Goal: Information Seeking & Learning: Learn about a topic

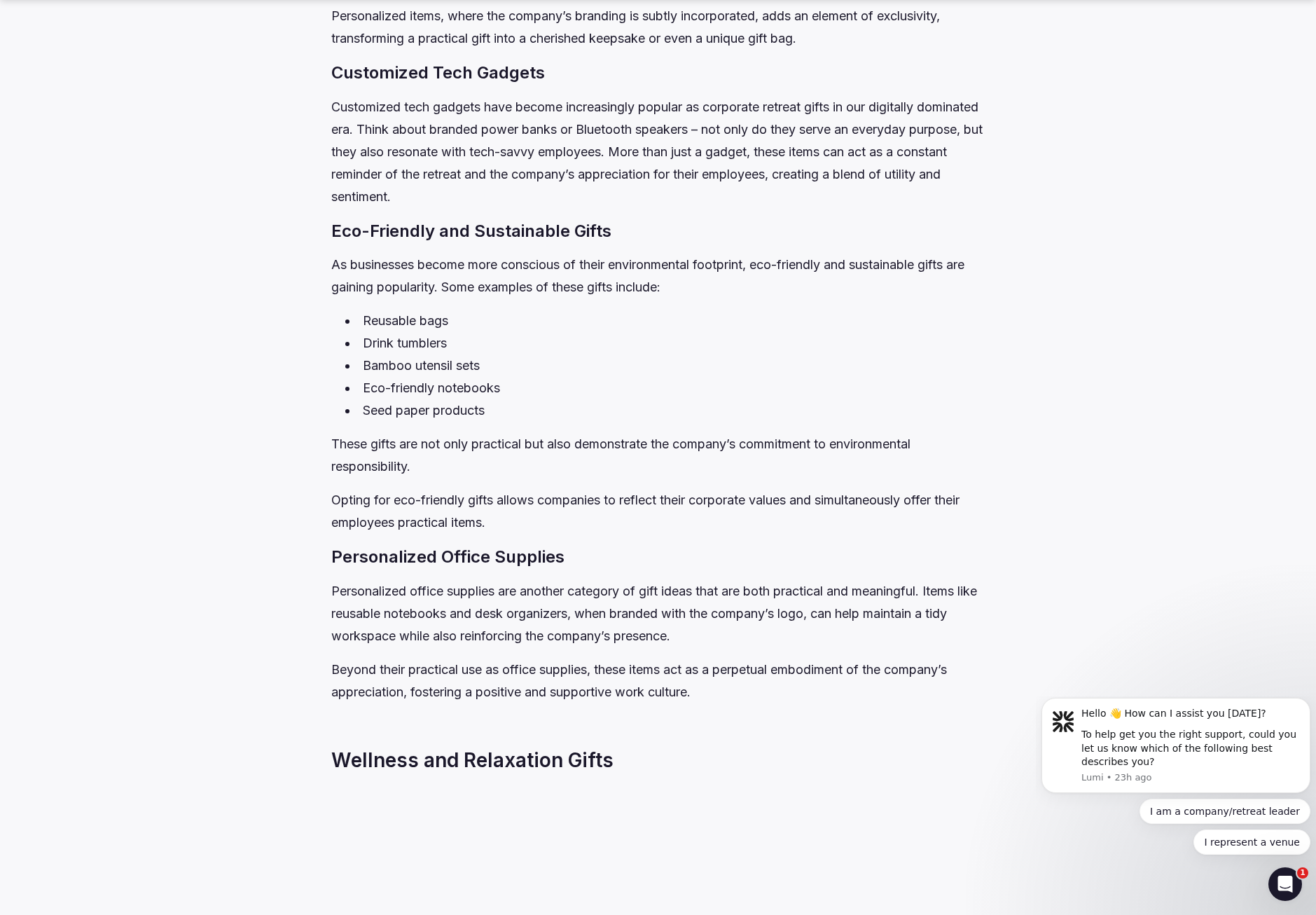
scroll to position [1191, 0]
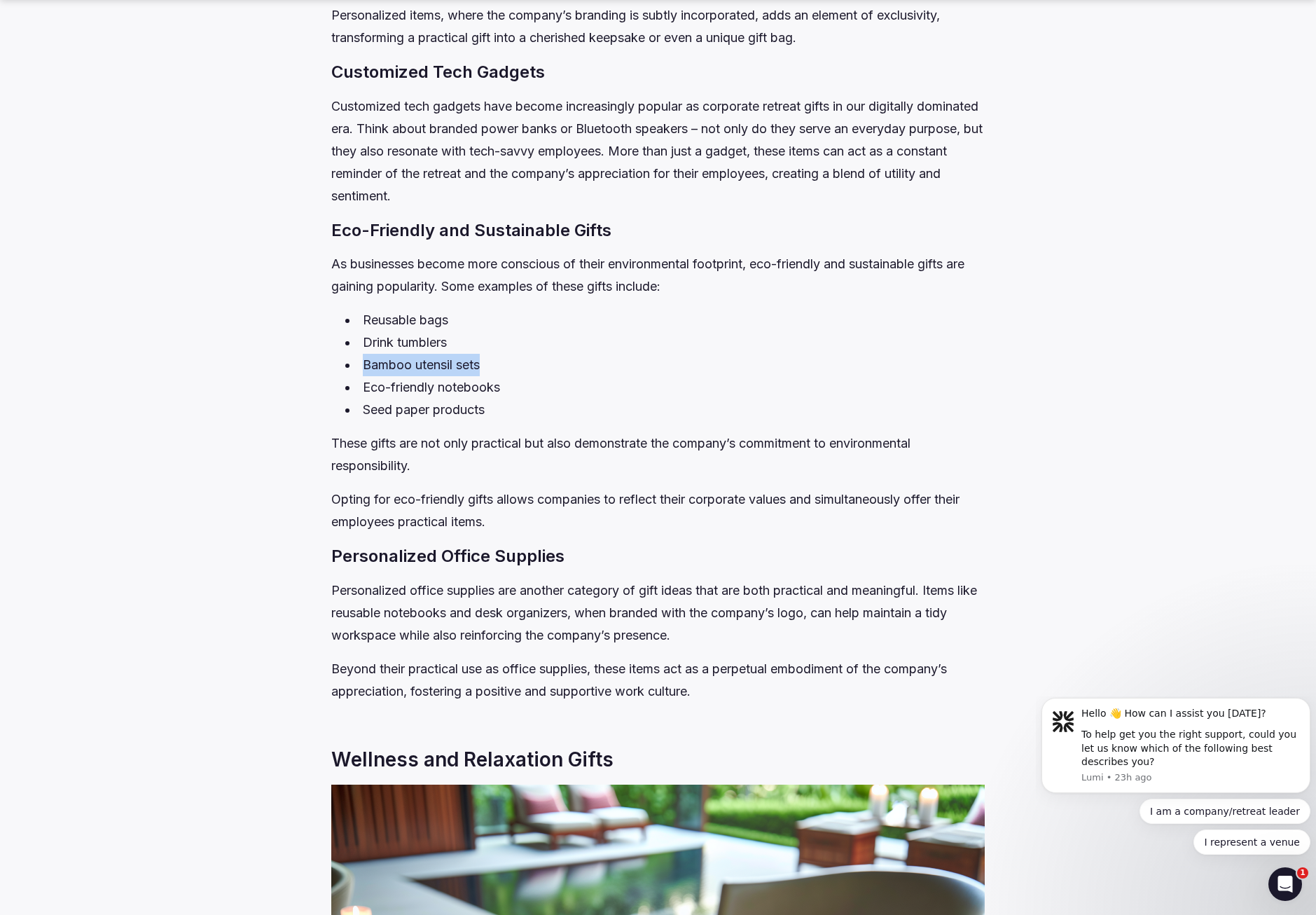
drag, startPoint x: 365, startPoint y: 387, endPoint x: 486, endPoint y: 390, distance: 121.0
click at [486, 377] on li "Bamboo utensil sets" at bounding box center [665, 364] width 640 height 22
copy li "Bamboo utensil sets"
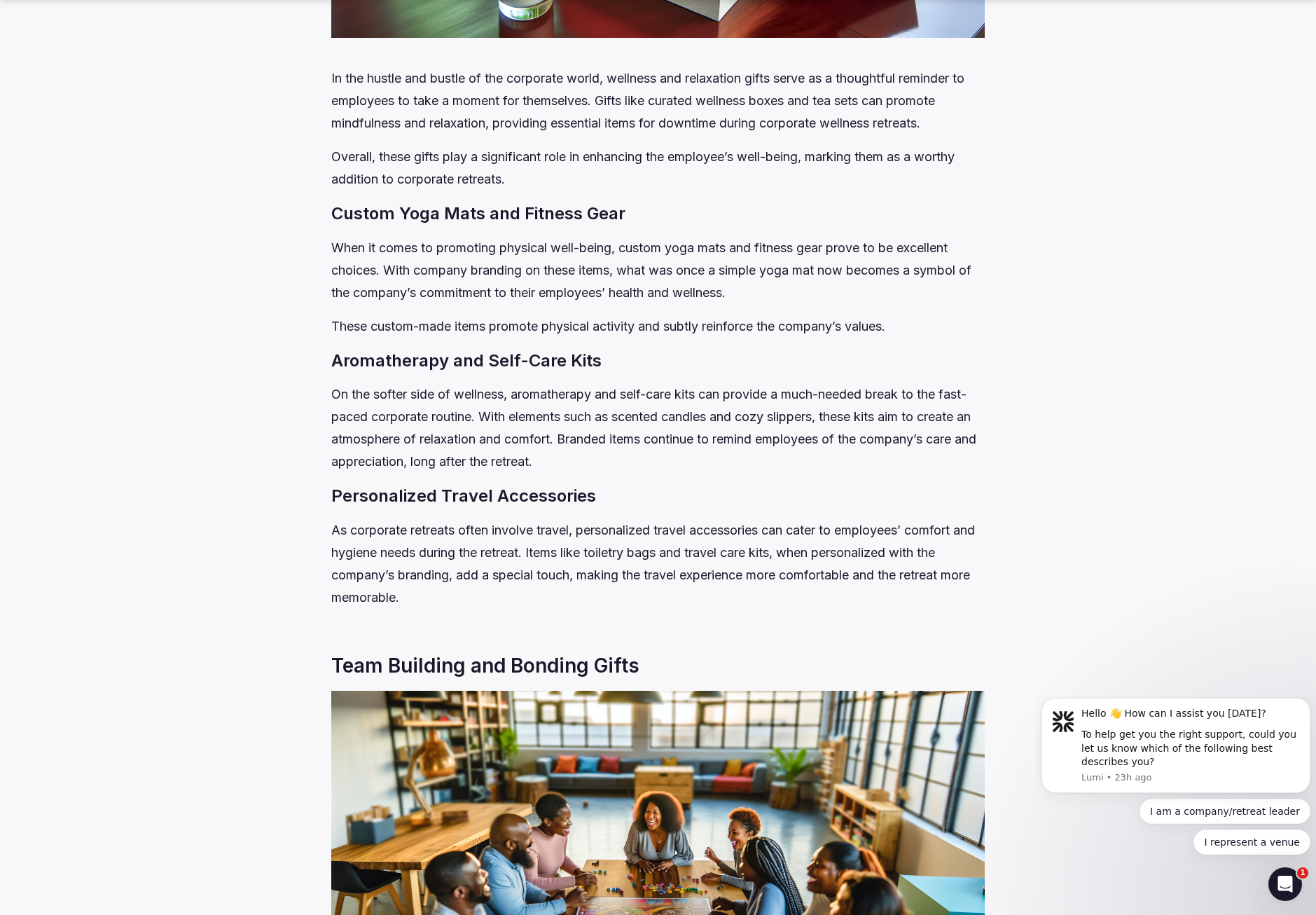
scroll to position [2312, 0]
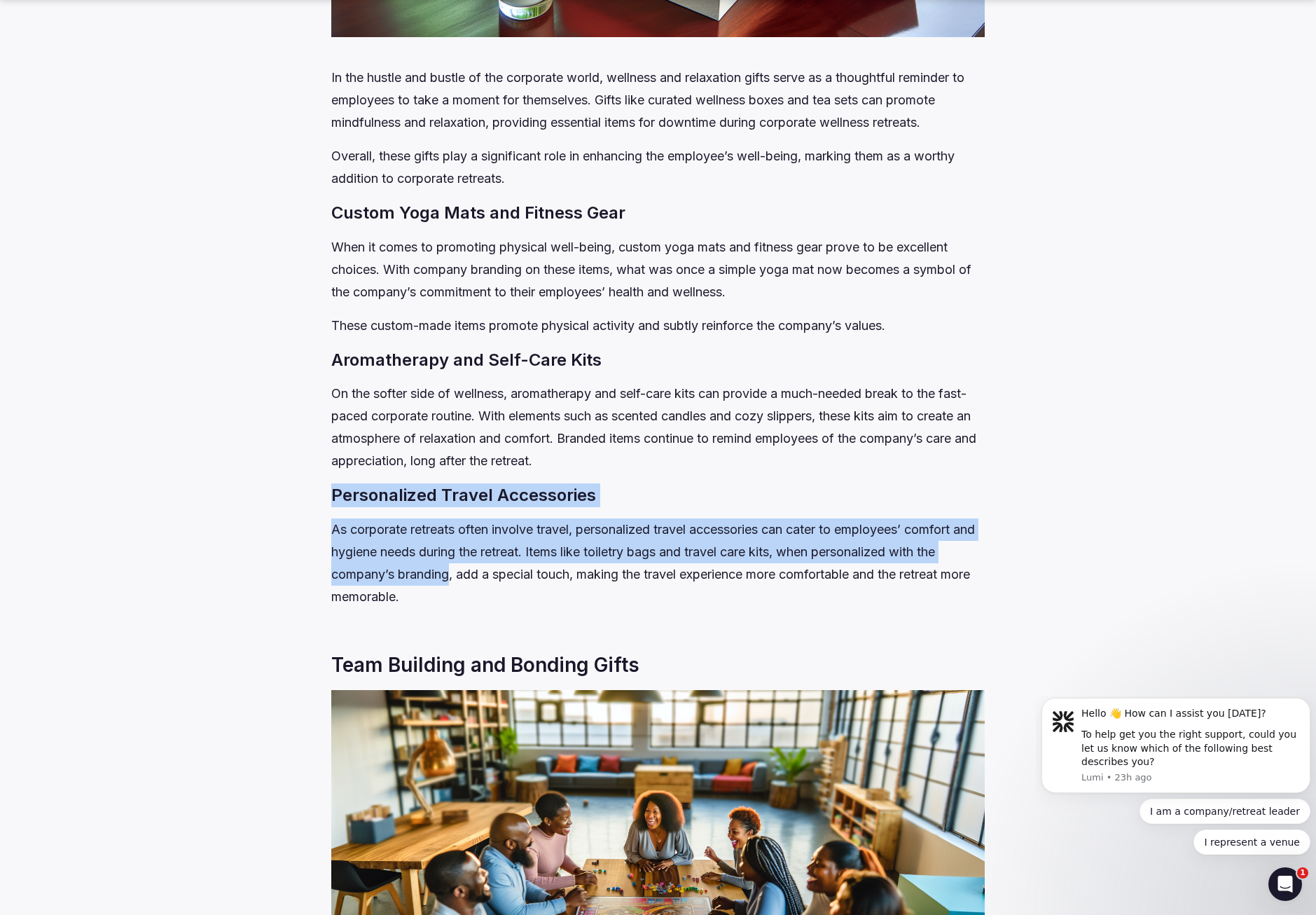
drag, startPoint x: 332, startPoint y: 512, endPoint x: 451, endPoint y: 604, distance: 150.4
drag, startPoint x: 451, startPoint y: 604, endPoint x: 435, endPoint y: 595, distance: 18.4
copy div "Personalized Travel Accessories As corporate retreats often involve travel, per…"
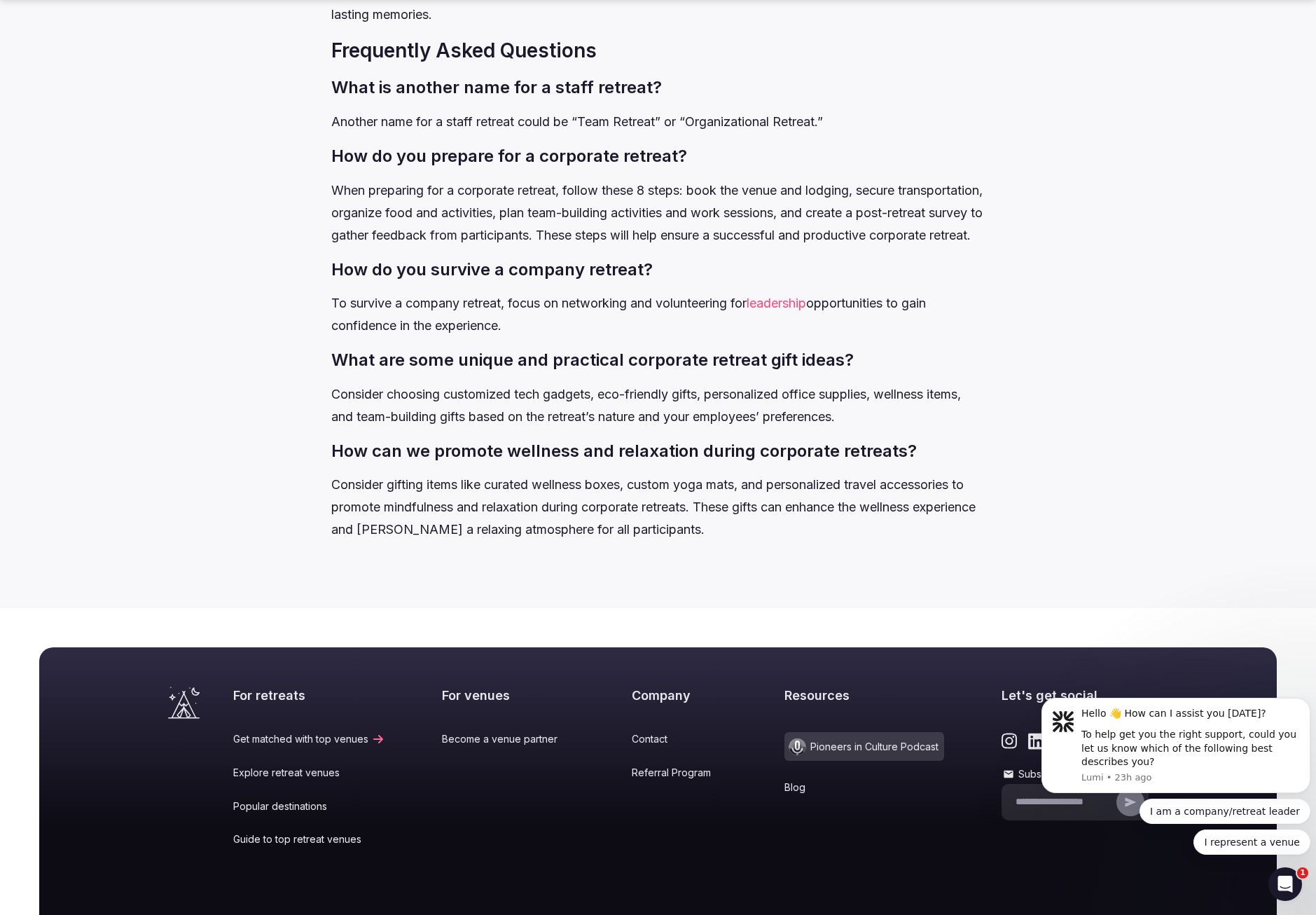
scroll to position [6787, 0]
